Goal: Information Seeking & Learning: Learn about a topic

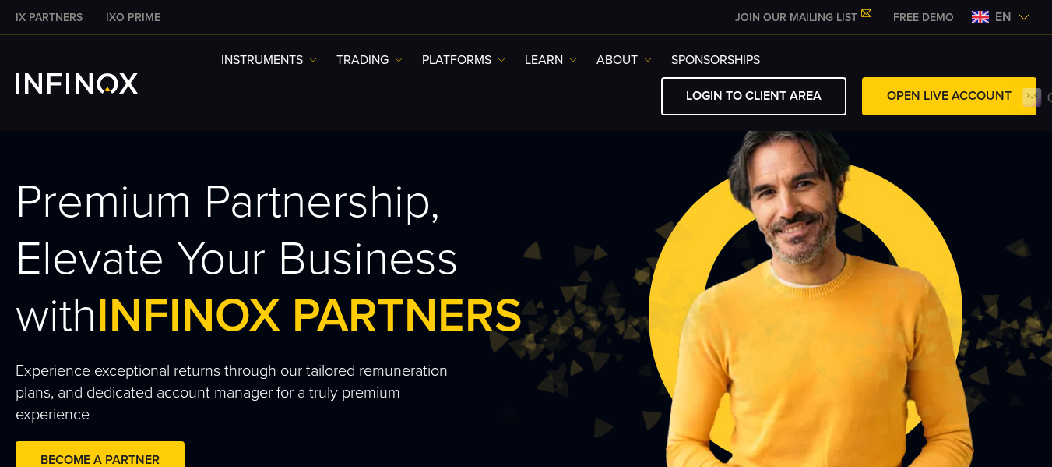
click at [1023, 16] on img at bounding box center [1024, 17] width 12 height 12
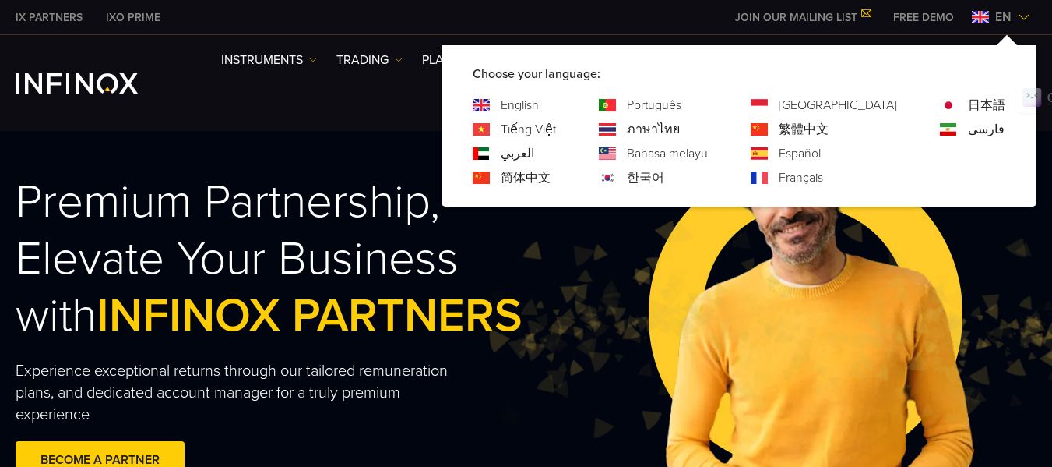
click at [821, 151] on link "Español" at bounding box center [800, 153] width 42 height 19
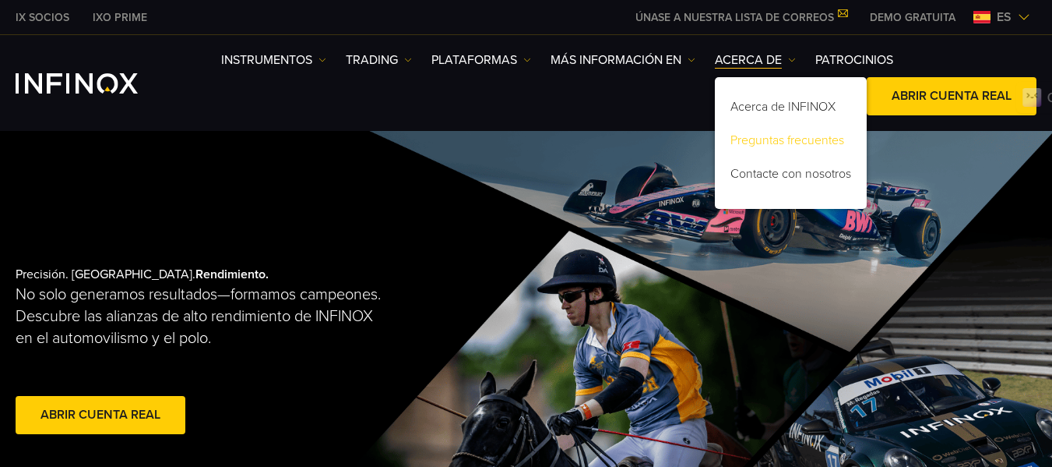
click at [828, 142] on link "Preguntas frecuentes" at bounding box center [791, 142] width 152 height 33
